Goal: Task Accomplishment & Management: Use online tool/utility

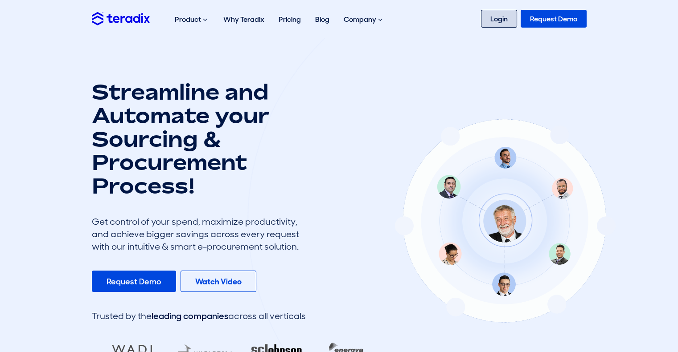
click at [502, 18] on link "Login" at bounding box center [499, 19] width 36 height 18
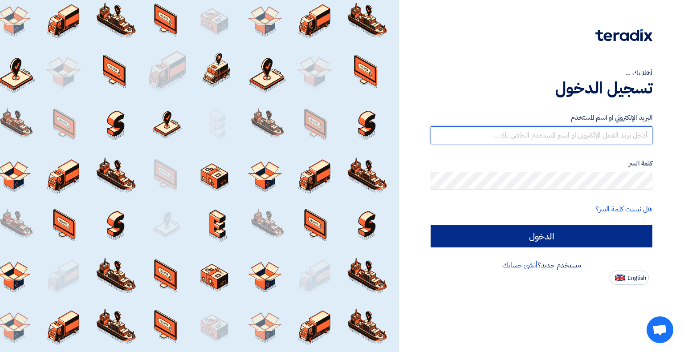
type input "[EMAIL_ADDRESS][DOMAIN_NAME]"
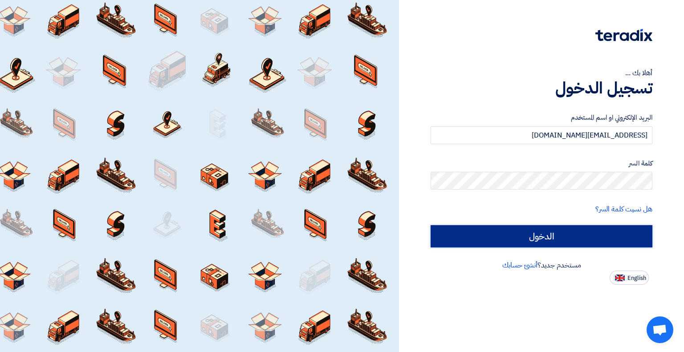
click at [564, 237] on input "الدخول" at bounding box center [542, 236] width 222 height 22
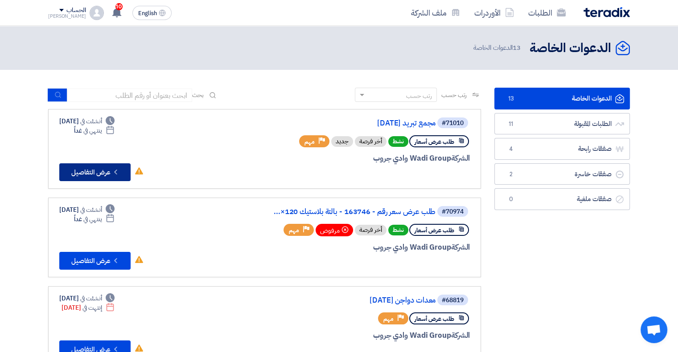
click at [112, 171] on icon "Check details" at bounding box center [115, 172] width 8 height 8
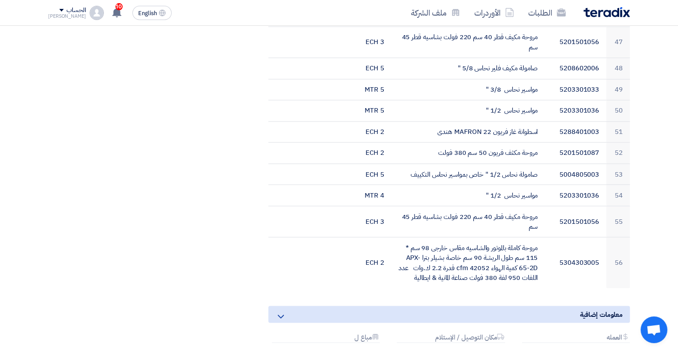
scroll to position [1514, 0]
